Goal: Check status: Check status

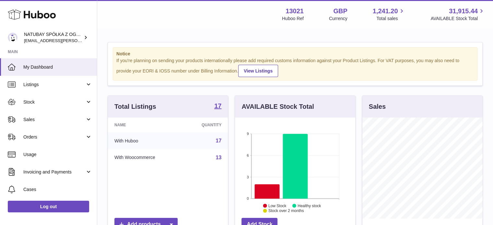
scroll to position [101, 120]
click at [258, 185] on icon at bounding box center [267, 191] width 25 height 14
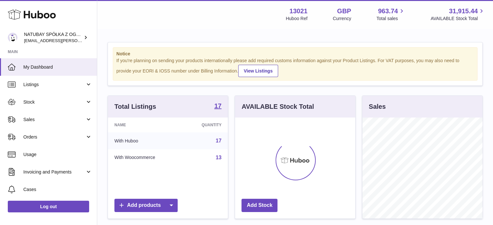
scroll to position [101, 120]
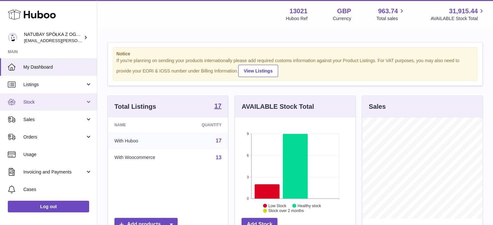
click at [39, 100] on span "Stock" at bounding box center [54, 102] width 62 height 6
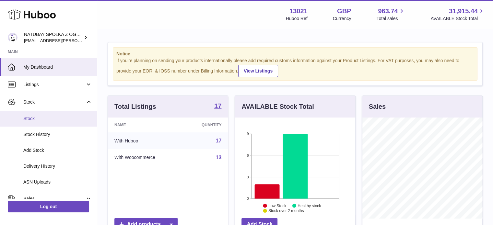
click at [38, 119] on span "Stock" at bounding box center [57, 119] width 69 height 6
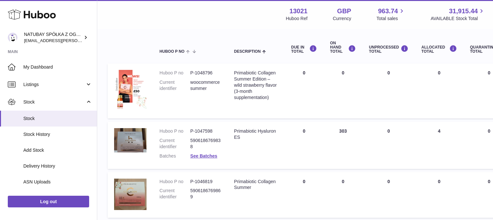
scroll to position [60, 0]
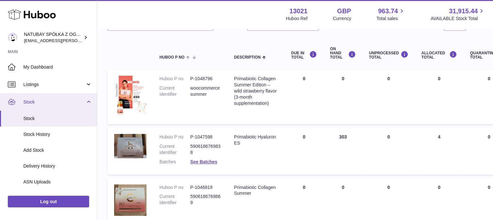
click at [47, 107] on link "Stock" at bounding box center [48, 102] width 97 height 18
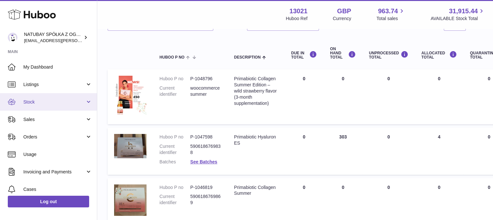
click at [43, 102] on span "Stock" at bounding box center [54, 102] width 62 height 6
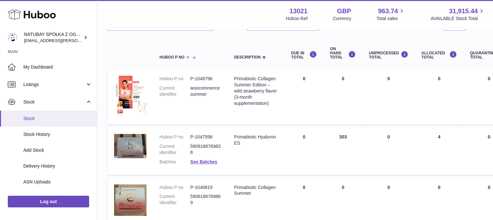
click at [44, 116] on span "Stock" at bounding box center [57, 119] width 69 height 6
